Goal: Transaction & Acquisition: Register for event/course

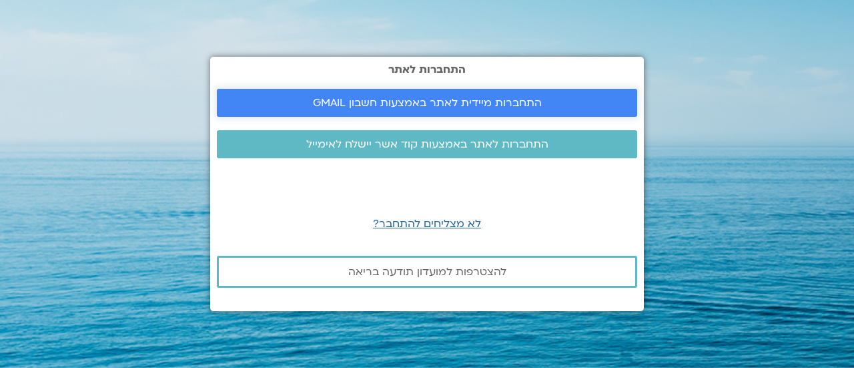
click at [458, 105] on span "התחברות מיידית לאתר באמצעות חשבון GMAIL" at bounding box center [427, 103] width 229 height 12
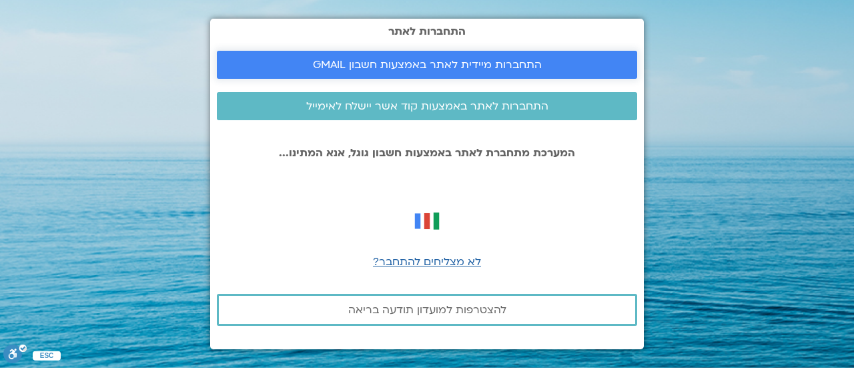
click at [439, 66] on span "התחברות מיידית לאתר באמצעות חשבון GMAIL" at bounding box center [427, 65] width 229 height 12
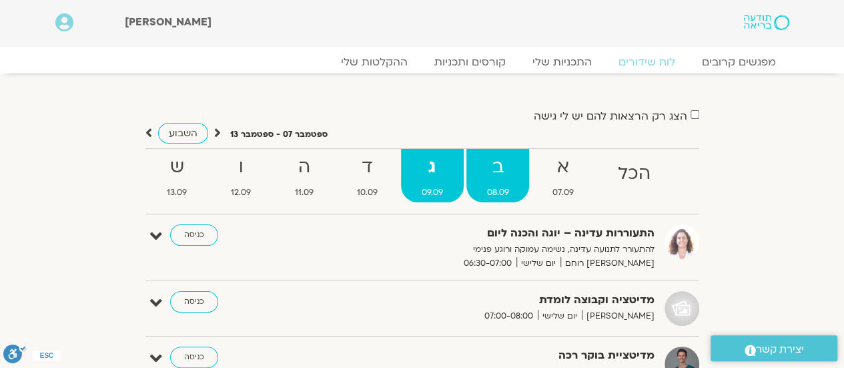
click at [501, 170] on strong "ב" at bounding box center [497, 167] width 63 height 30
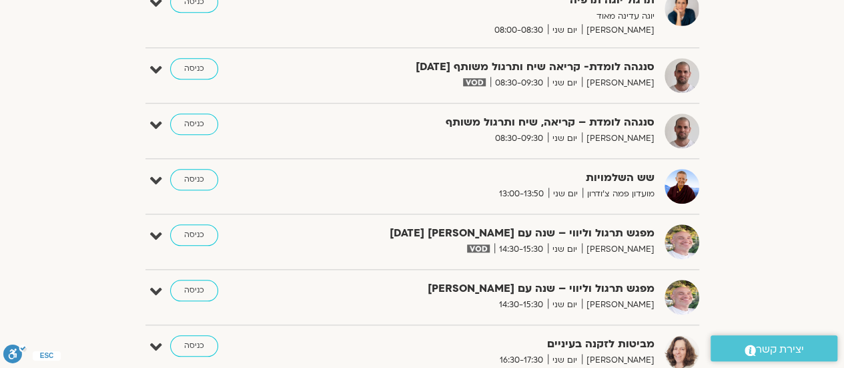
scroll to position [601, 0]
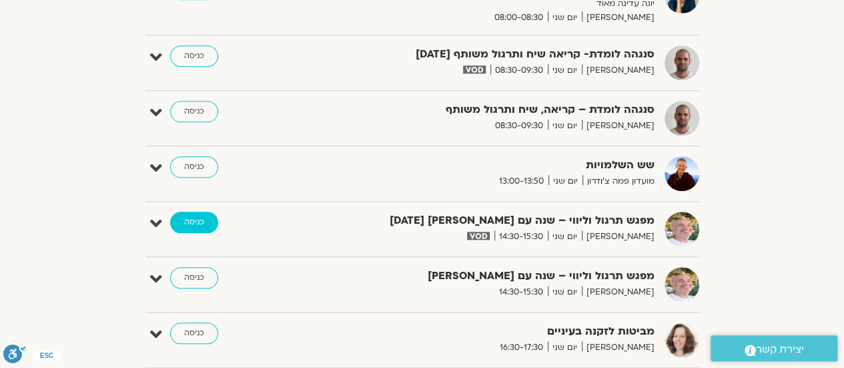
click at [193, 216] on link "כניסה" at bounding box center [194, 222] width 48 height 21
